Goal: Use online tool/utility: Utilize a website feature to perform a specific function

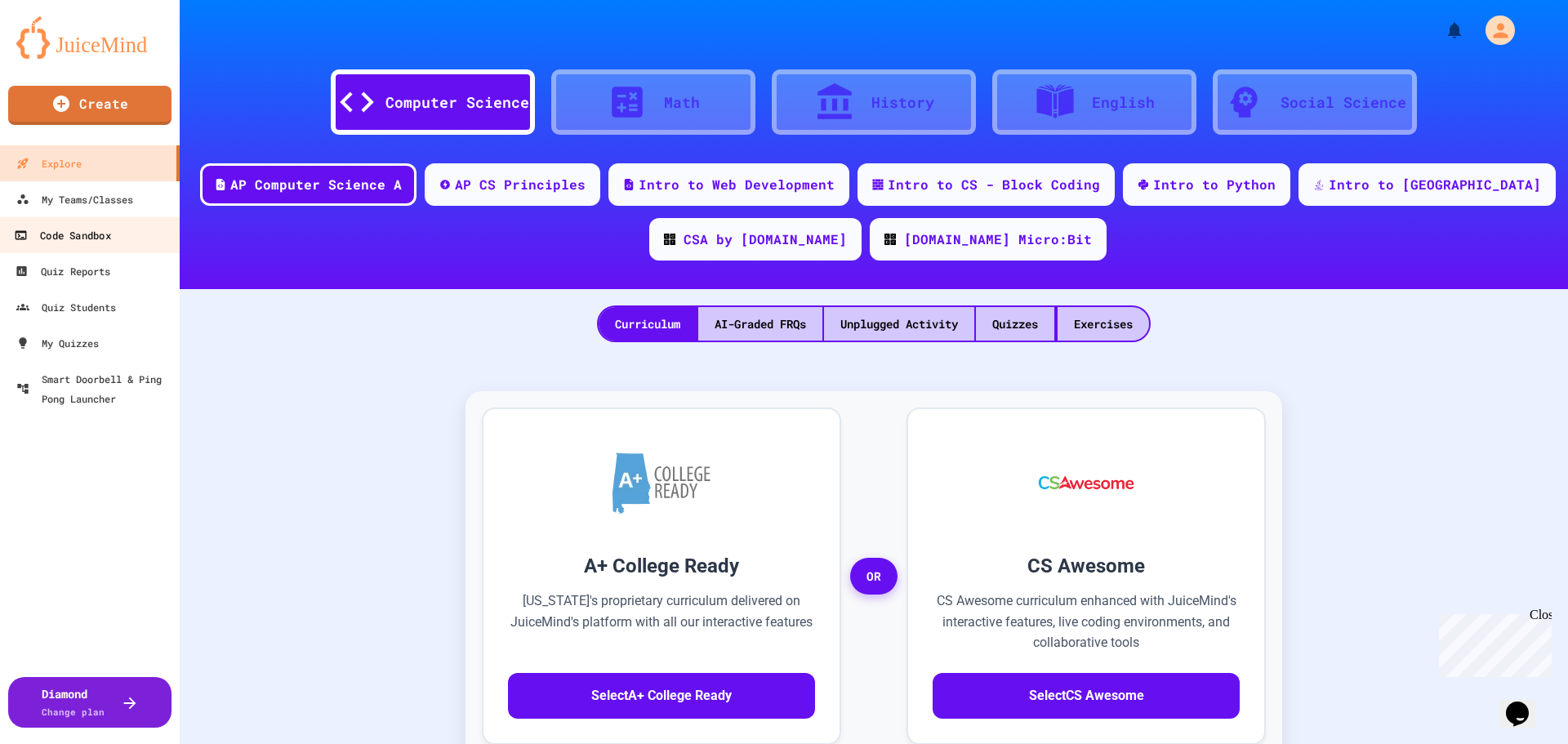
click at [110, 234] on div "Code Sandbox" at bounding box center [62, 235] width 96 height 20
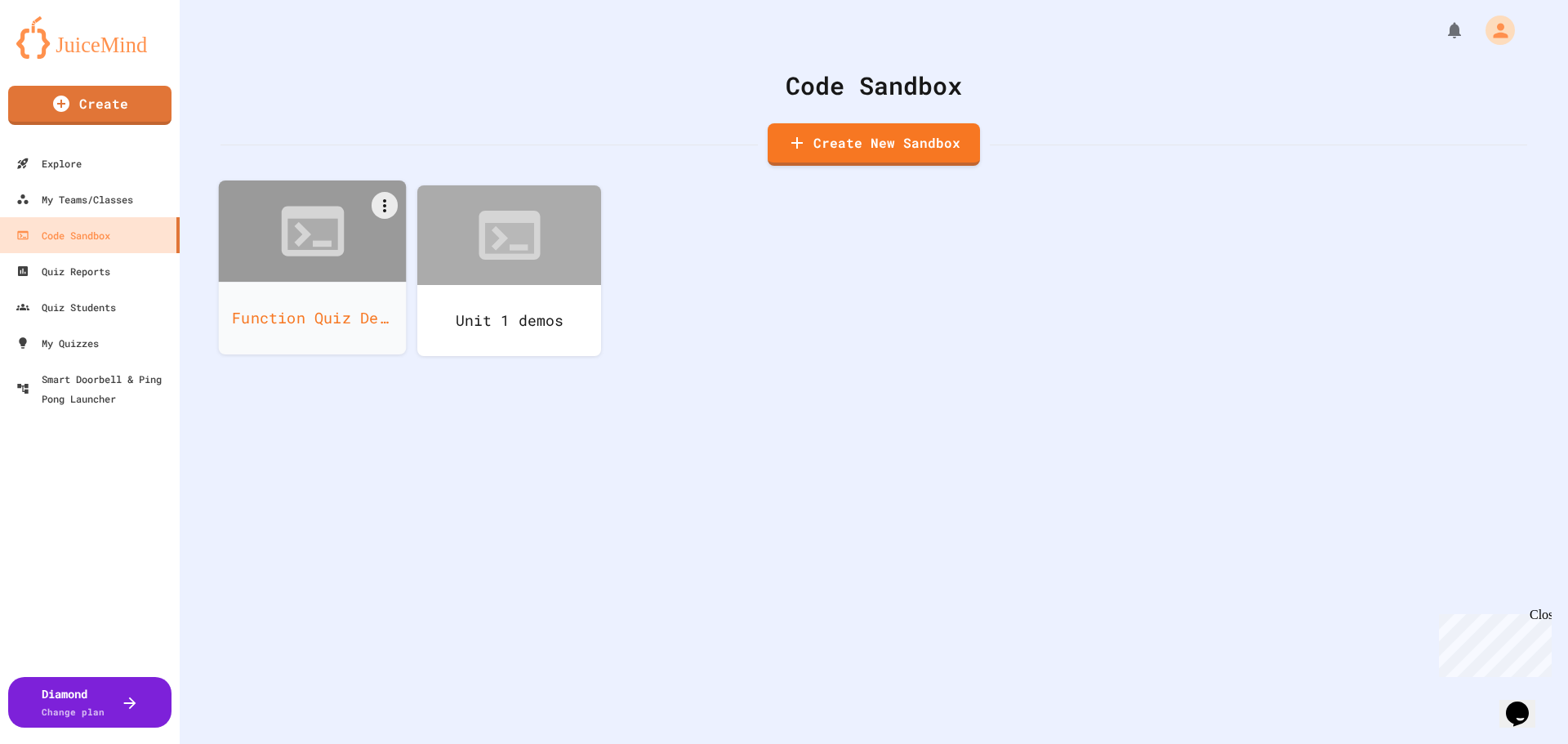
click at [352, 316] on div "Function Quiz Demos" at bounding box center [312, 317] width 188 height 72
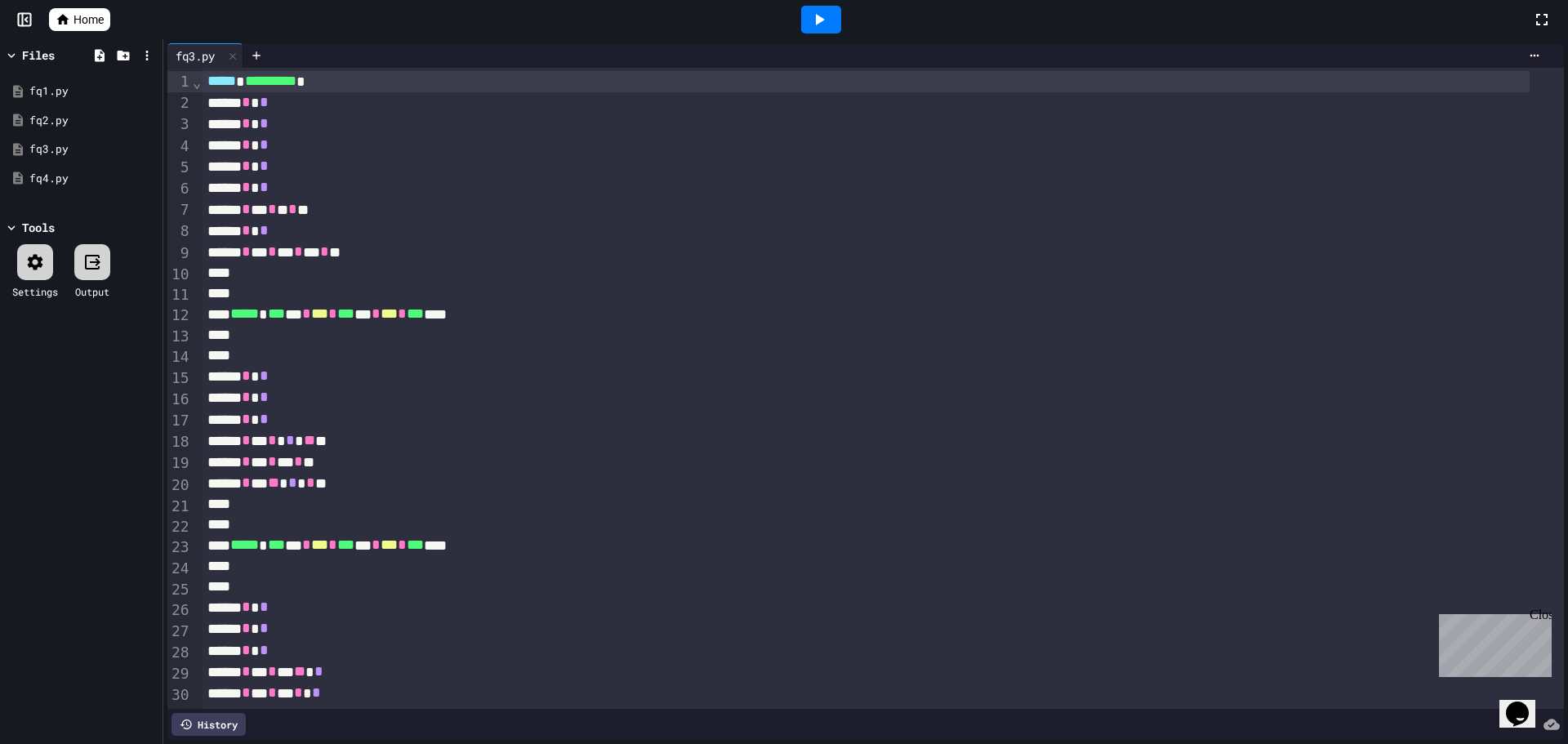
click at [47, 248] on div at bounding box center [35, 261] width 36 height 36
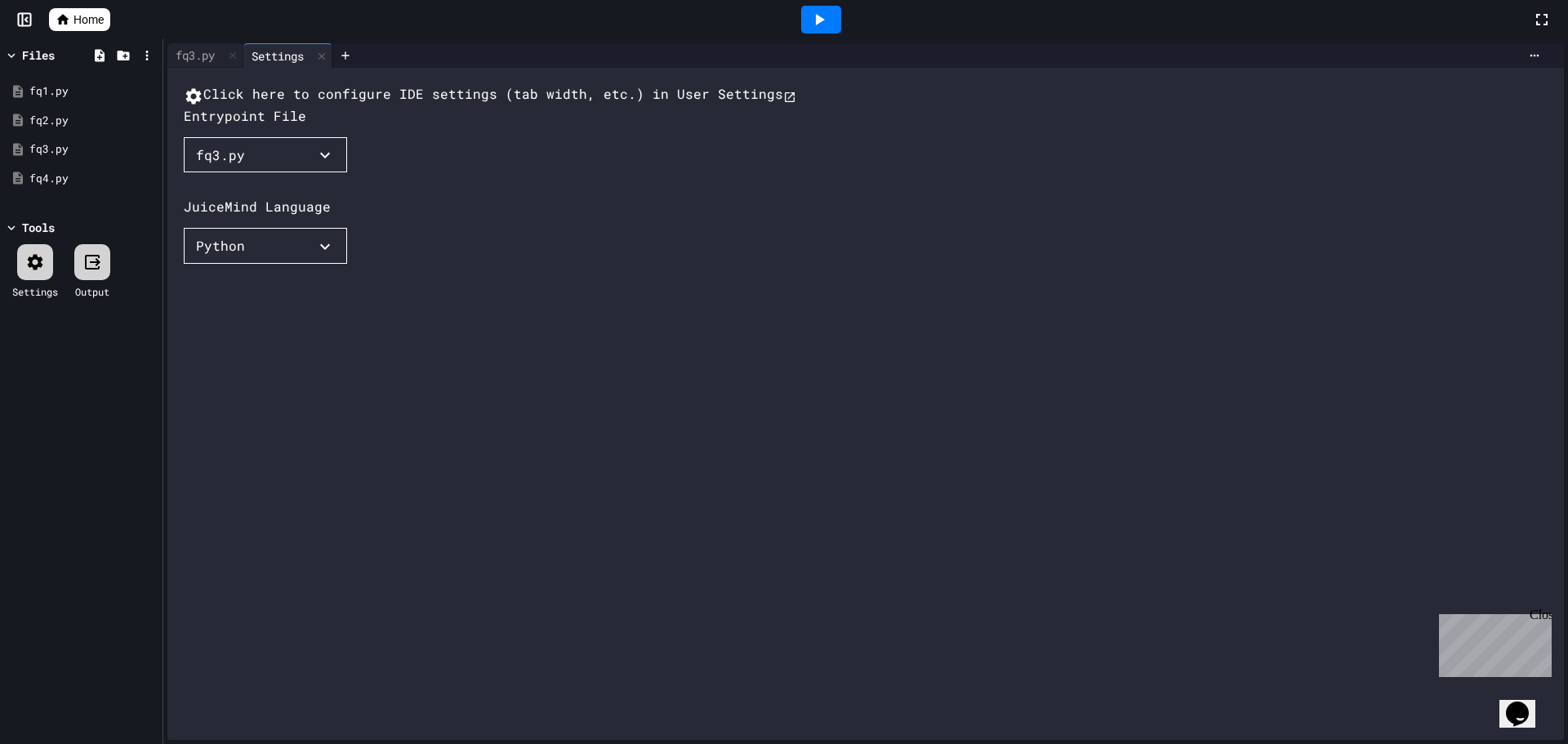
click at [254, 173] on button "fq3.py" at bounding box center [265, 154] width 163 height 36
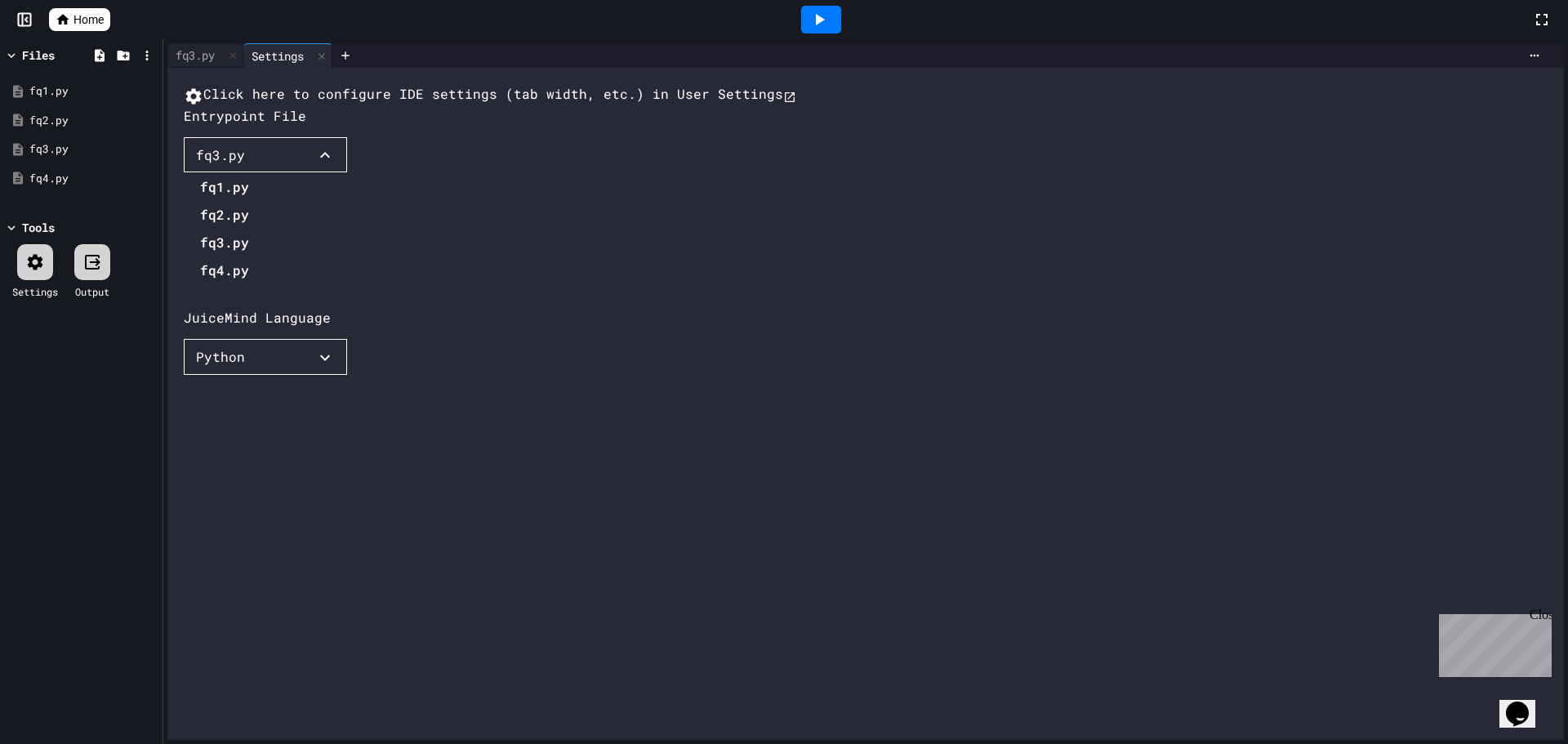
click at [223, 283] on li "fq4.py" at bounding box center [225, 270] width 49 height 26
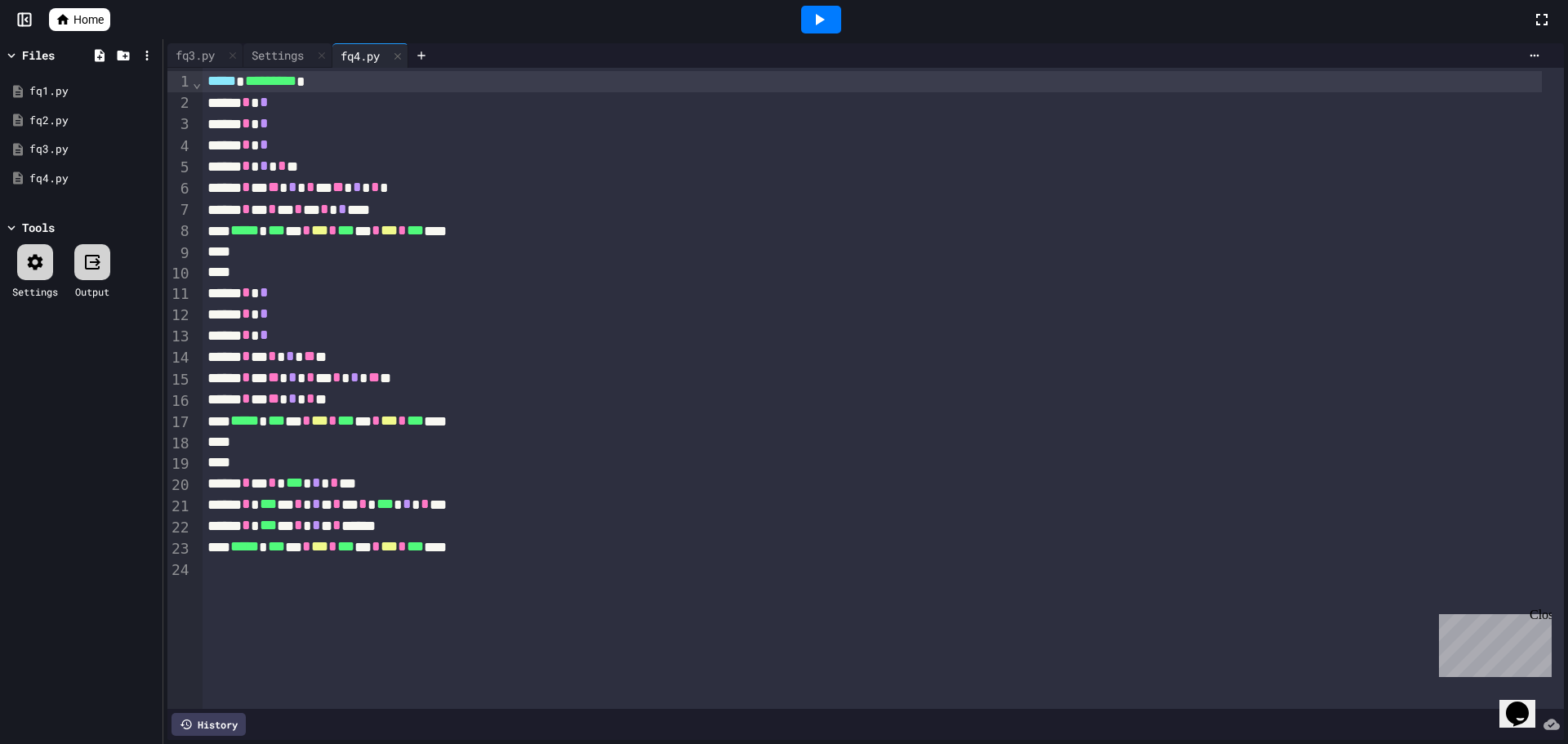
click at [816, 18] on icon at bounding box center [819, 19] width 19 height 19
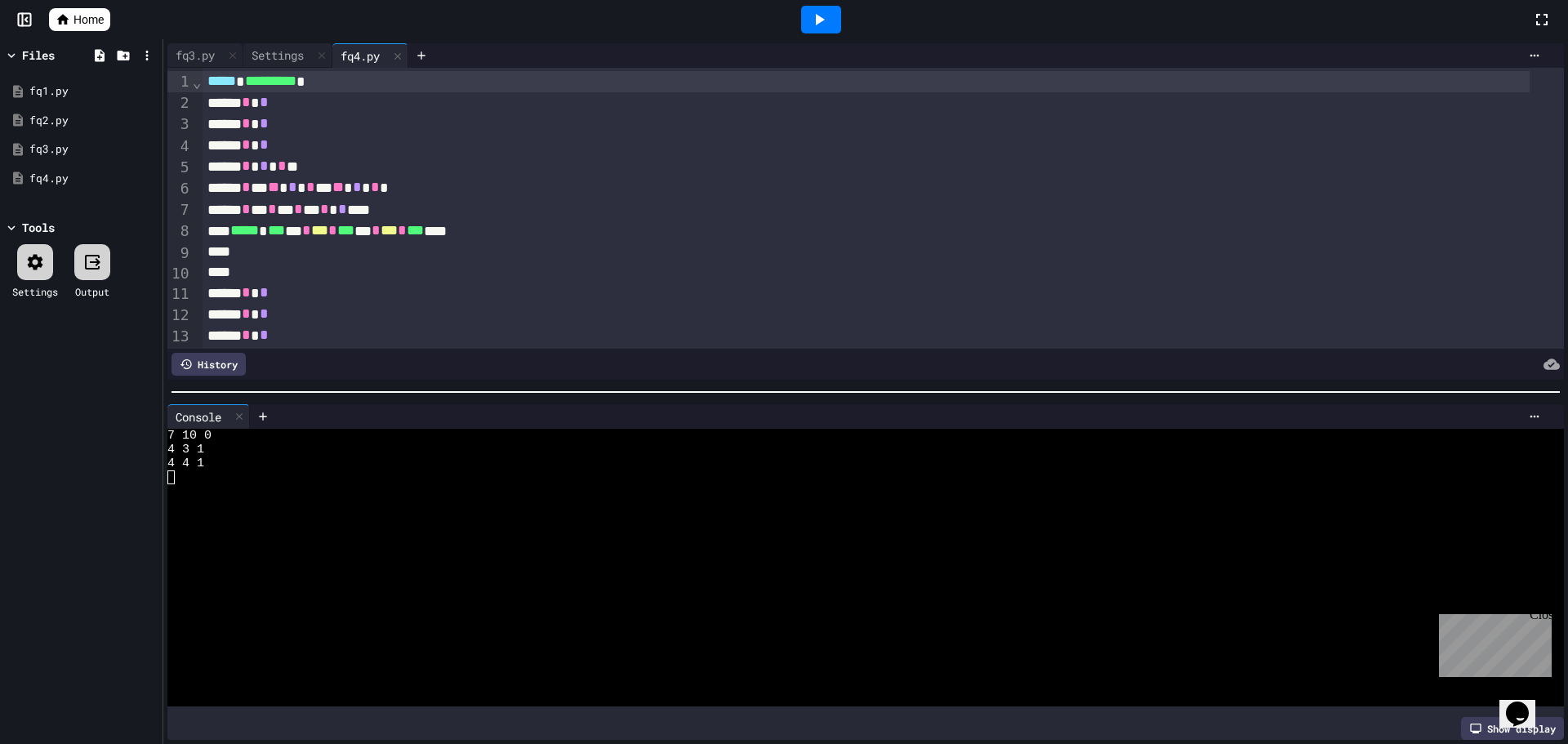
click at [241, 413] on icon at bounding box center [239, 416] width 7 height 7
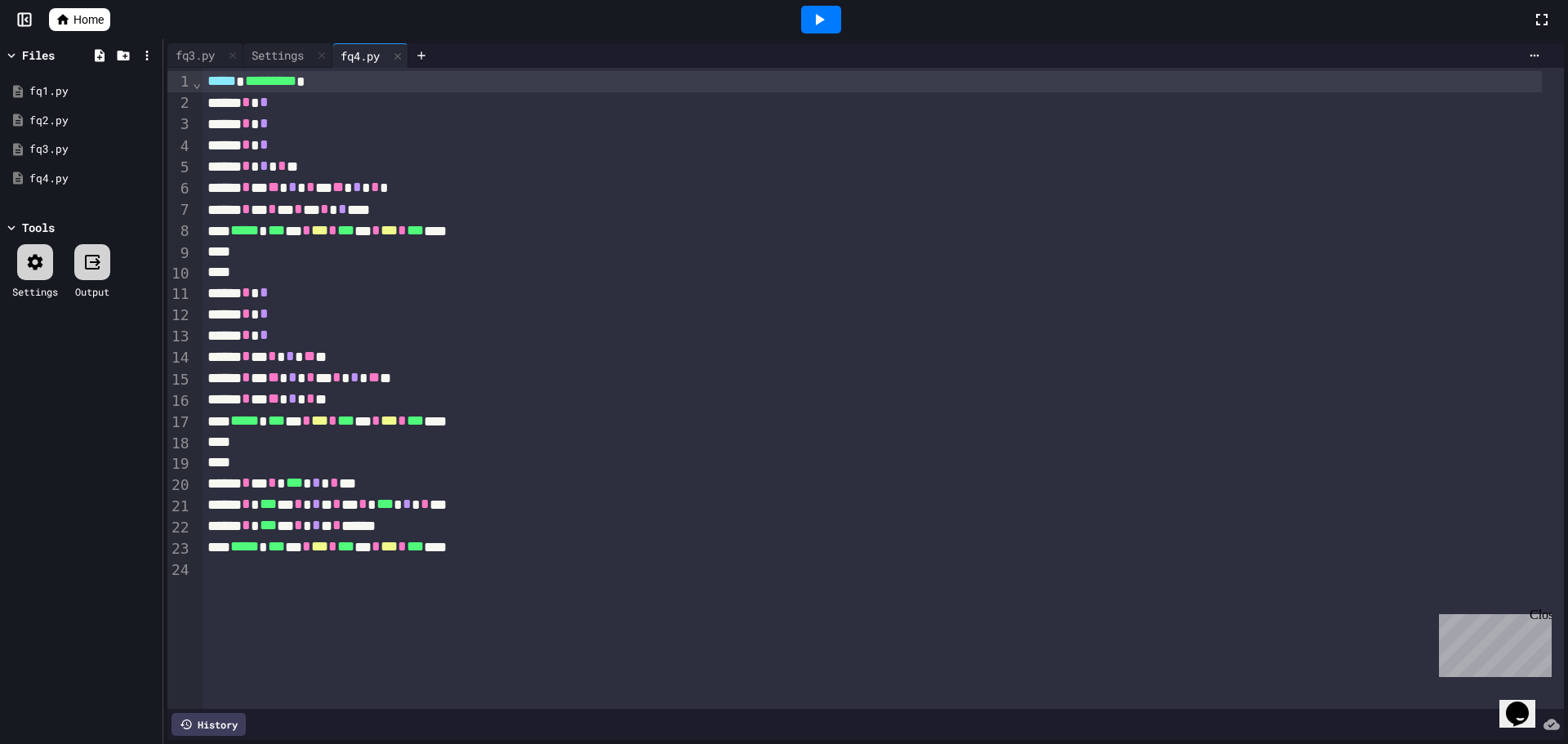
click at [530, 549] on div "***** * *** *** * *** * *** *** * *** * *** ****" at bounding box center [872, 546] width 1339 height 21
